Goal: Task Accomplishment & Management: Manage account settings

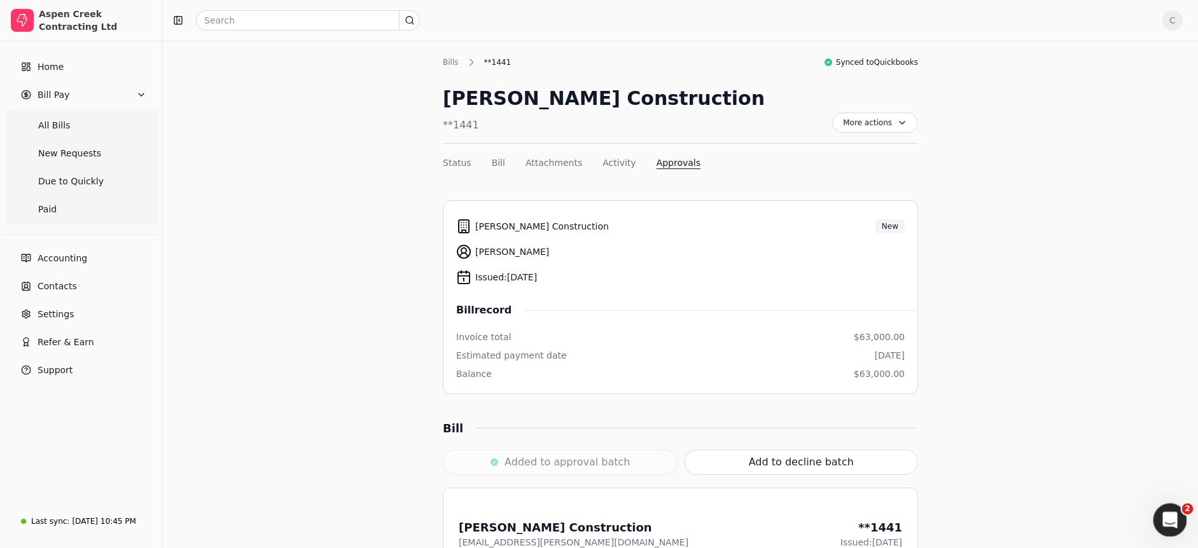
click at [1164, 518] on icon "Open Intercom Messenger" at bounding box center [1167, 518] width 21 height 21
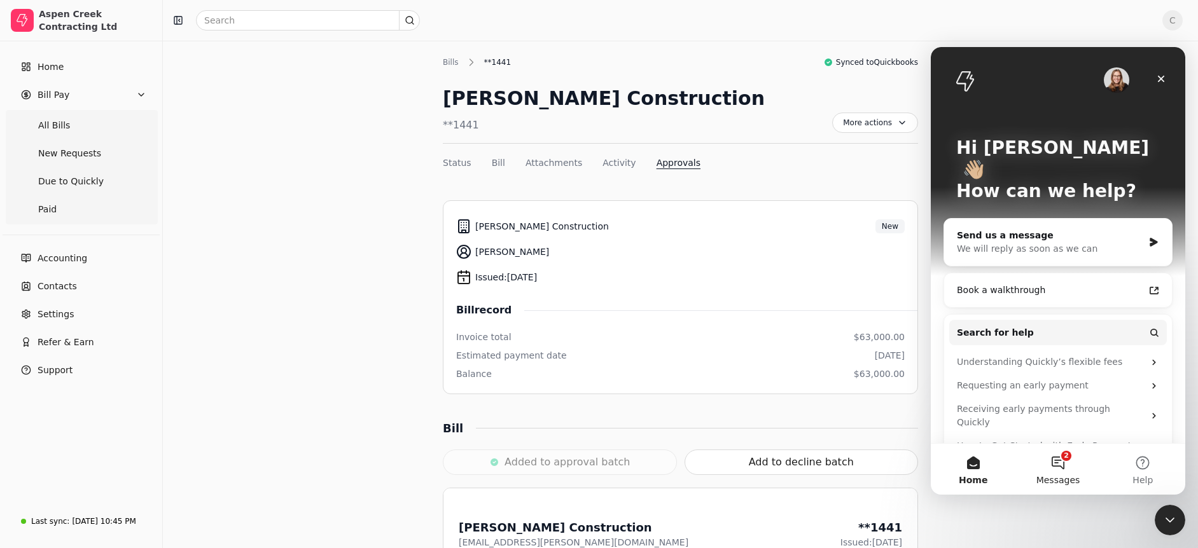
click at [1062, 457] on button "2 Messages" at bounding box center [1057, 469] width 85 height 51
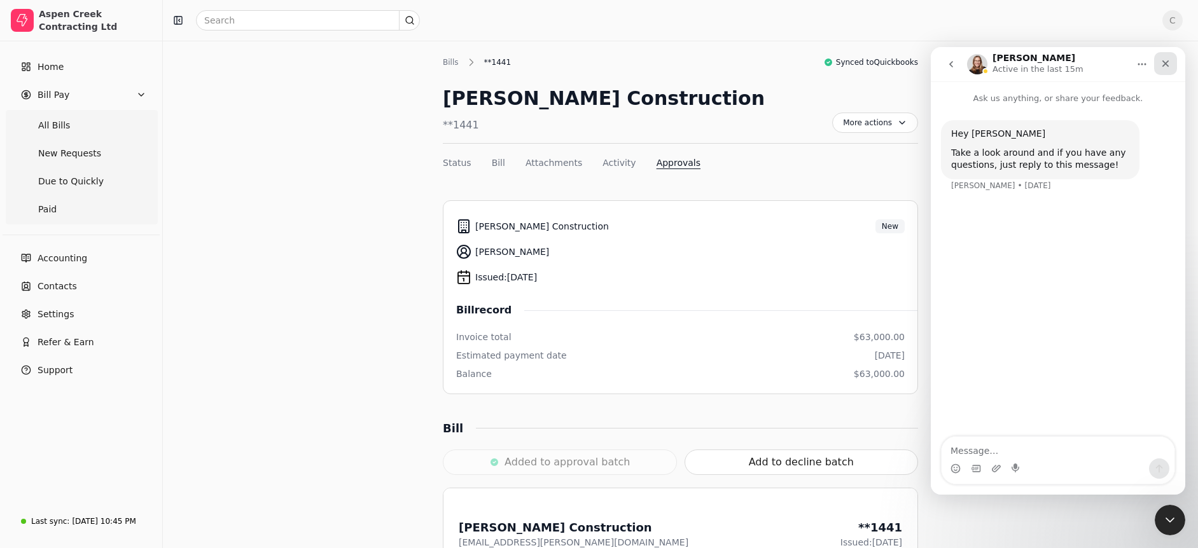
click at [1162, 66] on icon "Close" at bounding box center [1165, 63] width 7 height 7
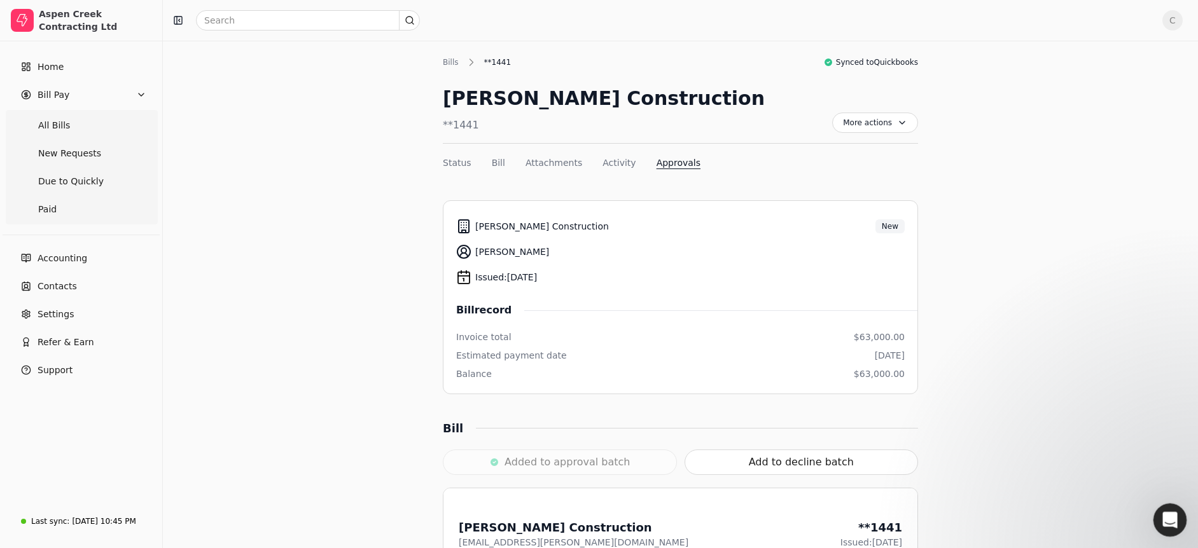
click at [1180, 519] on div "Open Intercom Messenger" at bounding box center [1168, 518] width 42 height 42
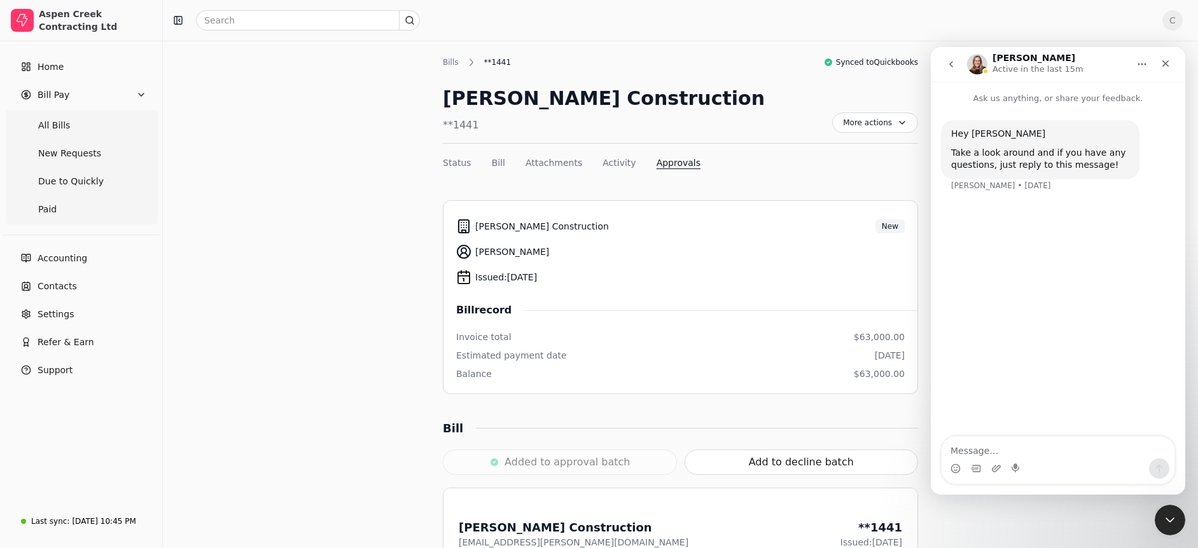
click at [953, 67] on icon "go back" at bounding box center [951, 64] width 10 height 10
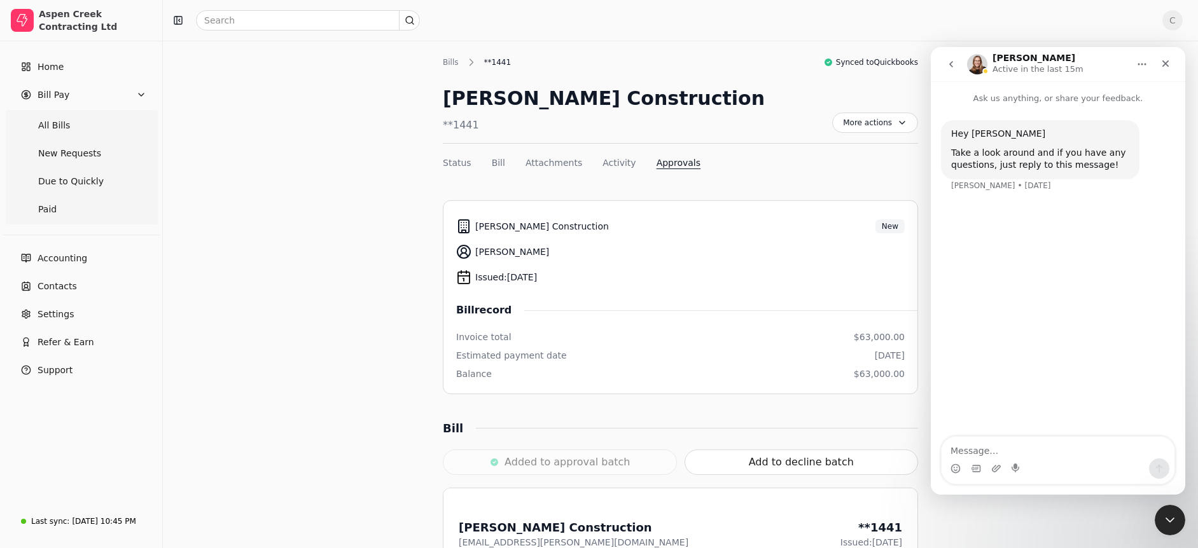
click at [953, 66] on icon "go back" at bounding box center [951, 64] width 10 height 10
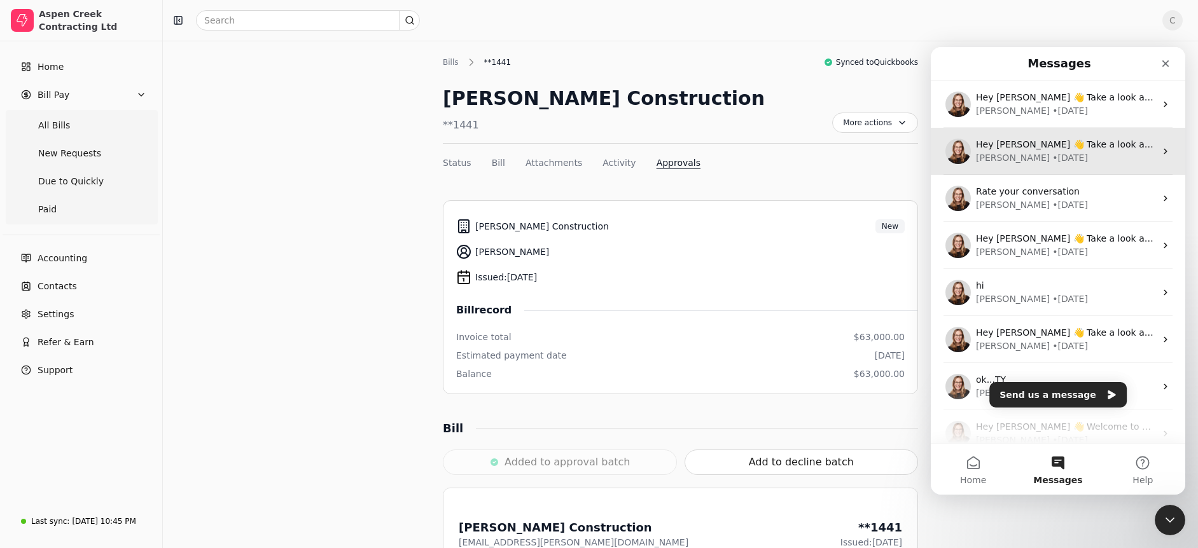
scroll to position [112, 0]
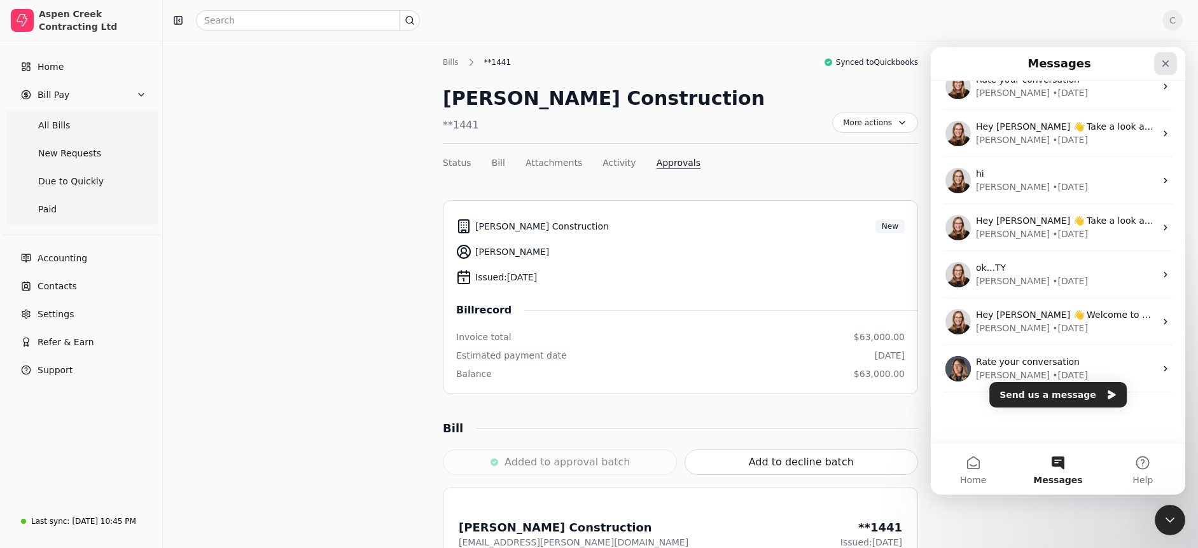
click at [1164, 61] on icon "Close" at bounding box center [1165, 64] width 10 height 10
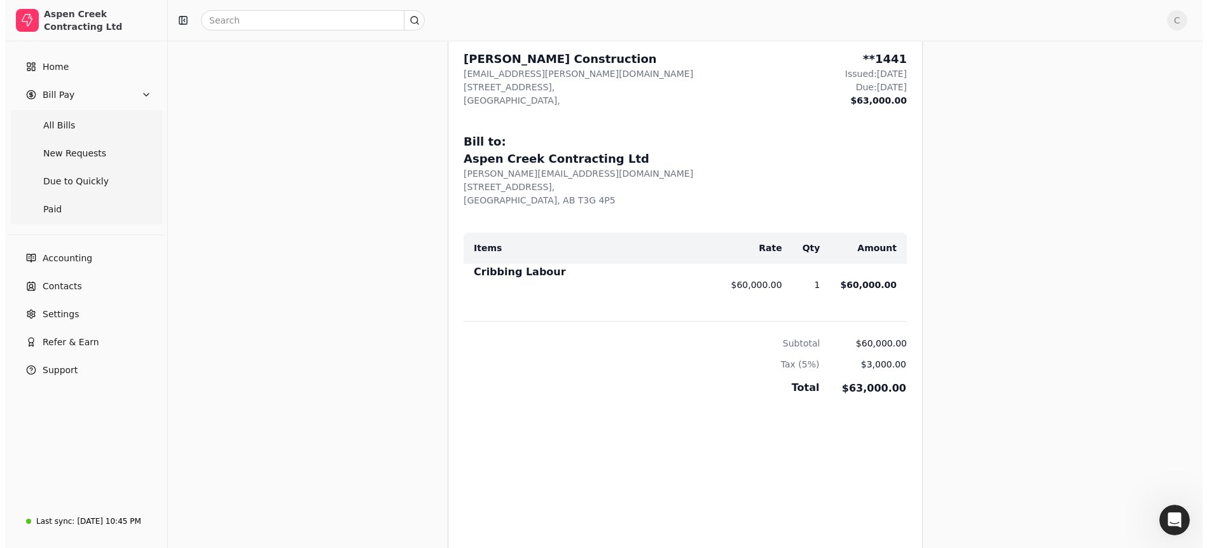
scroll to position [0, 0]
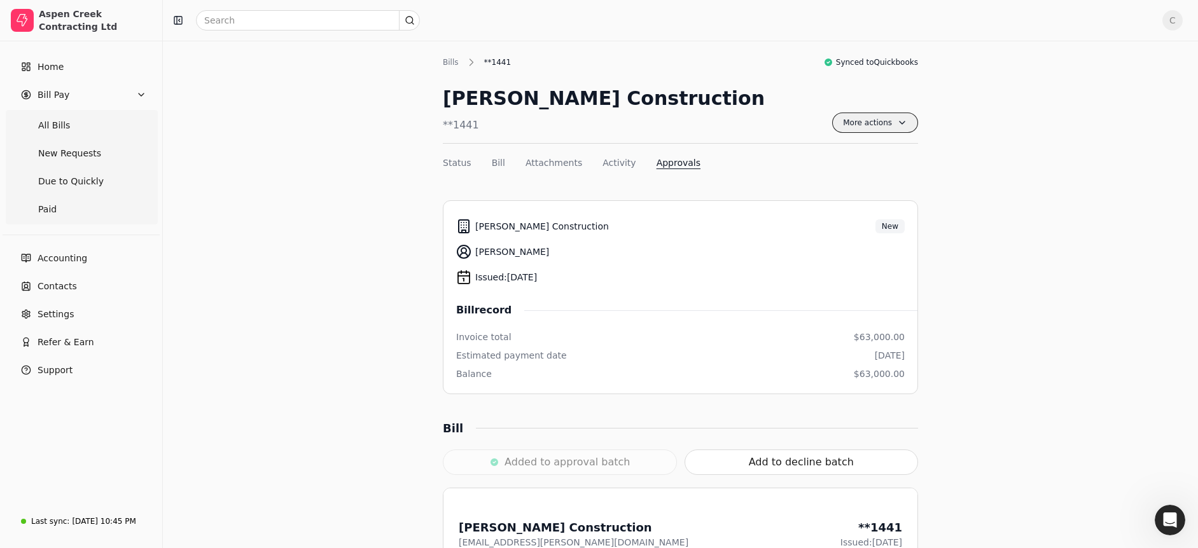
click at [902, 120] on span "More actions" at bounding box center [875, 123] width 86 height 20
click at [768, 112] on div "[PERSON_NAME] Construction **1441 More actions Context Menu Button" at bounding box center [680, 114] width 475 height 60
click at [499, 60] on div "**1441" at bounding box center [498, 62] width 40 height 11
click at [458, 64] on div "Bills" at bounding box center [454, 62] width 22 height 11
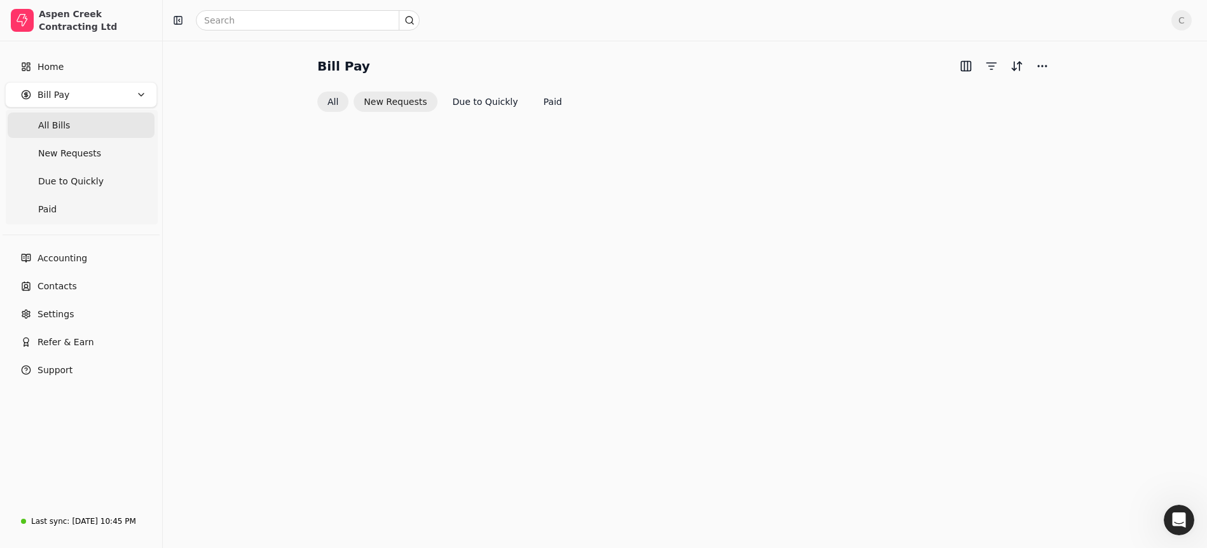
click at [389, 102] on button "New Requests" at bounding box center [395, 102] width 83 height 20
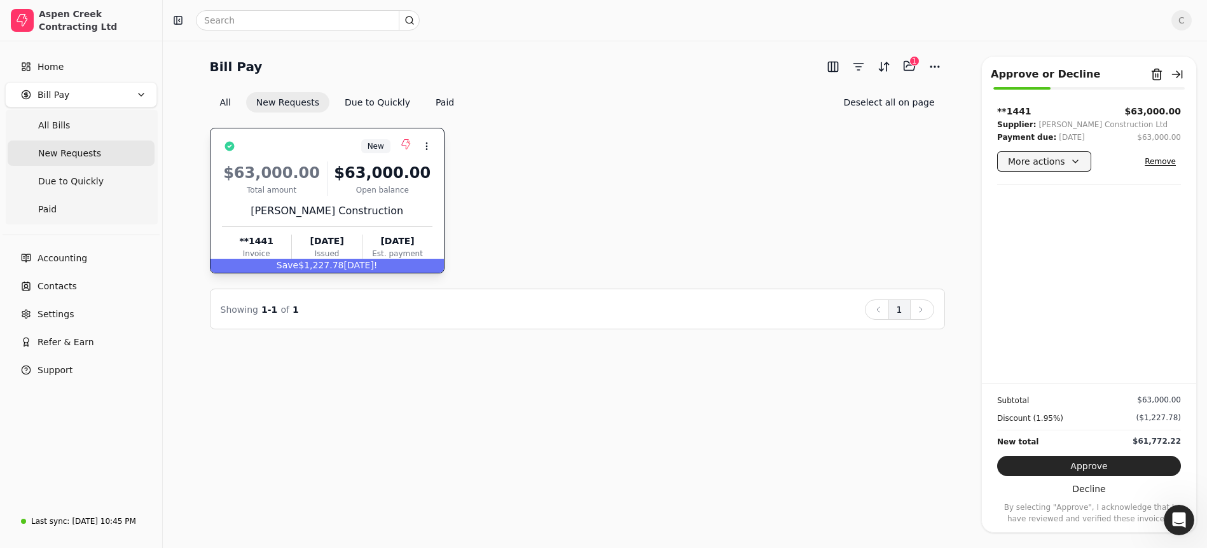
click at [1075, 163] on button "More actions" at bounding box center [1044, 161] width 94 height 20
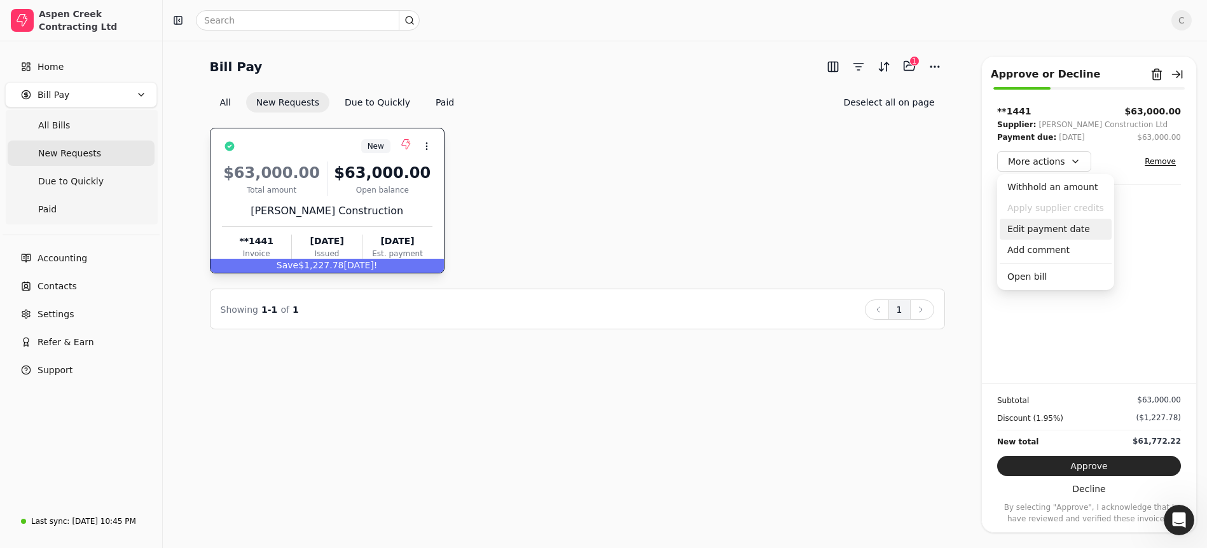
click at [1054, 226] on div "Edit payment date" at bounding box center [1056, 229] width 112 height 21
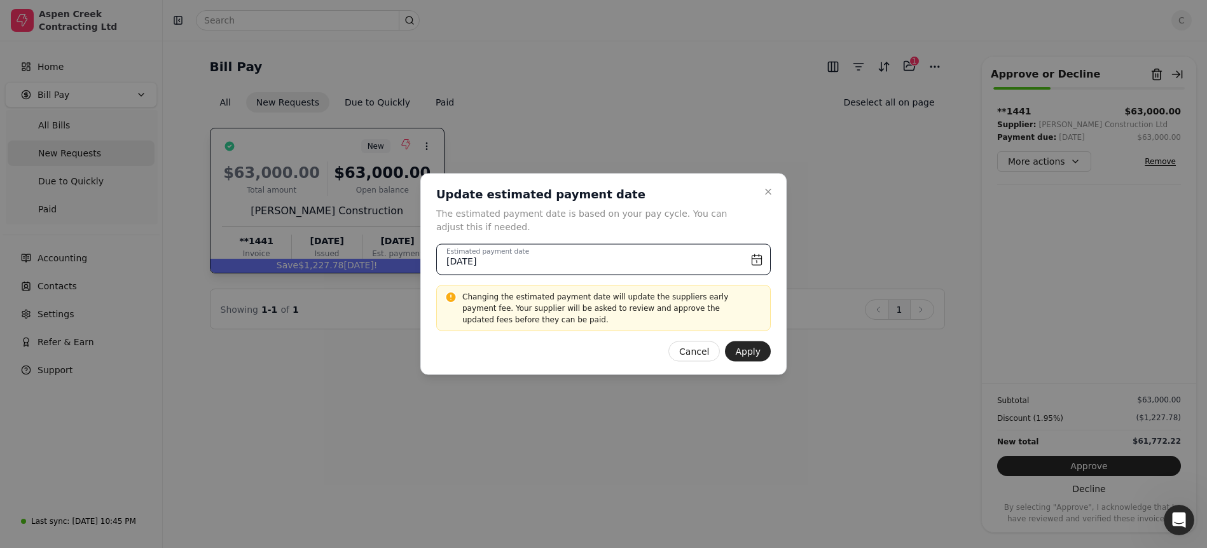
click at [757, 263] on input "[DATE]" at bounding box center [603, 259] width 335 height 31
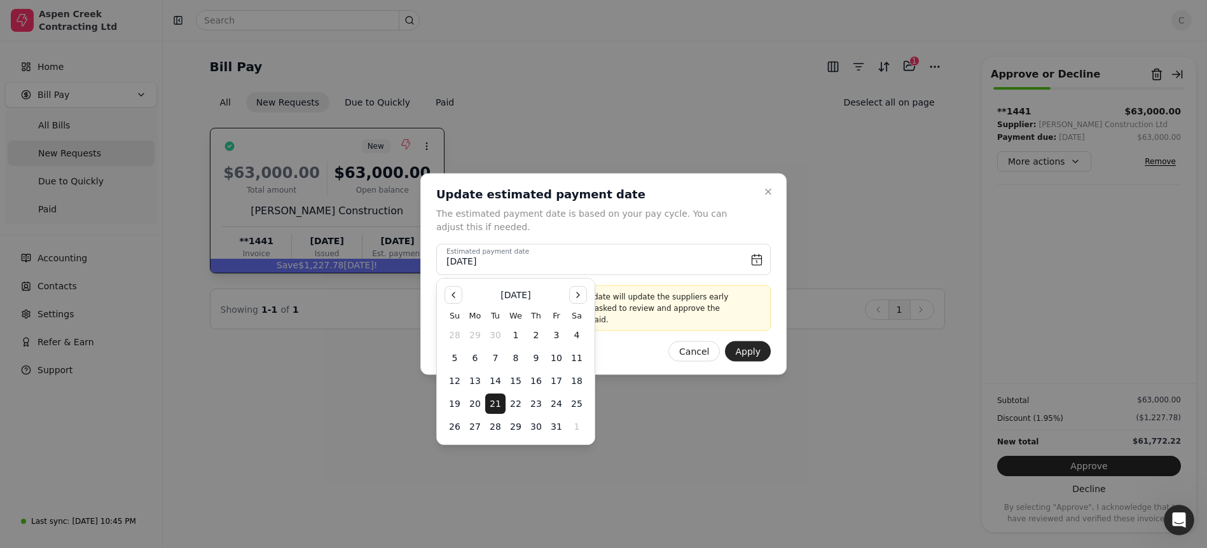
click at [672, 454] on div at bounding box center [603, 274] width 1207 height 548
